Goal: Information Seeking & Learning: Learn about a topic

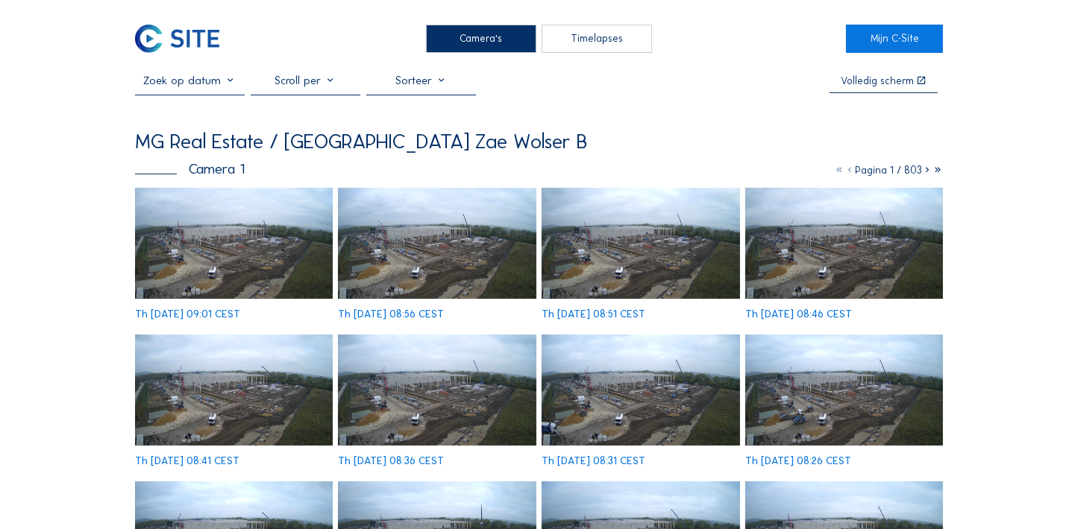
click at [237, 236] on img at bounding box center [234, 243] width 198 height 111
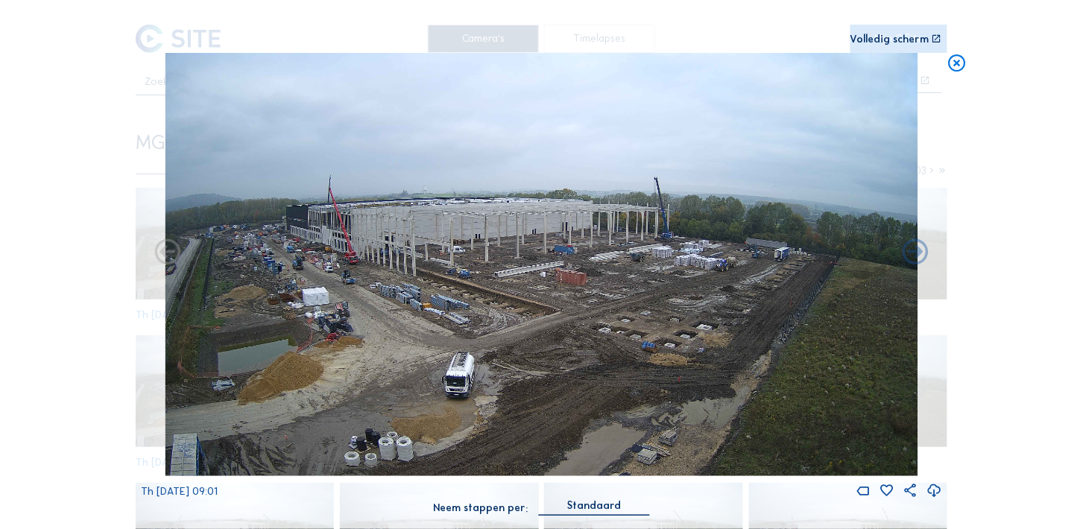
click at [961, 65] on icon at bounding box center [958, 64] width 21 height 22
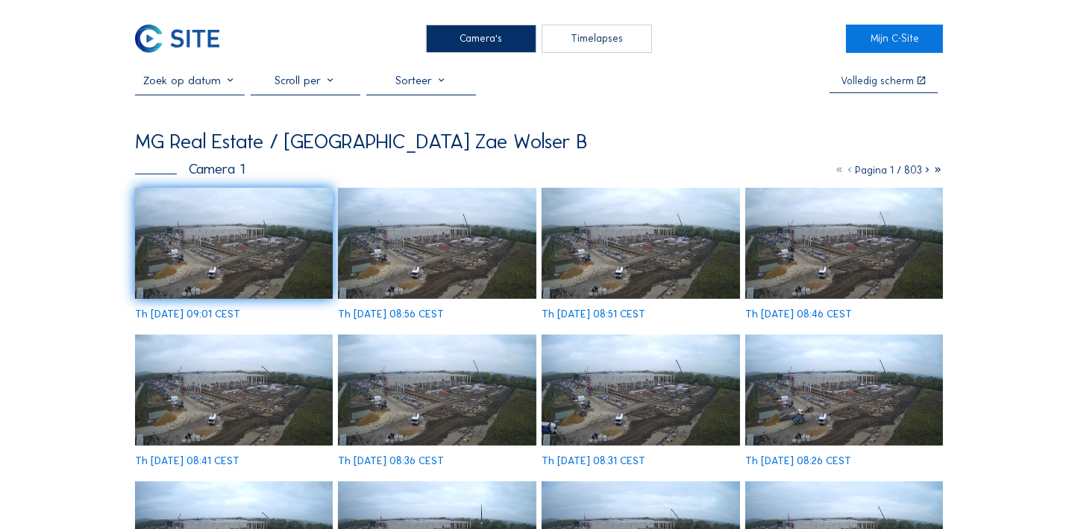
click at [456, 34] on div "Camera's" at bounding box center [481, 39] width 110 height 28
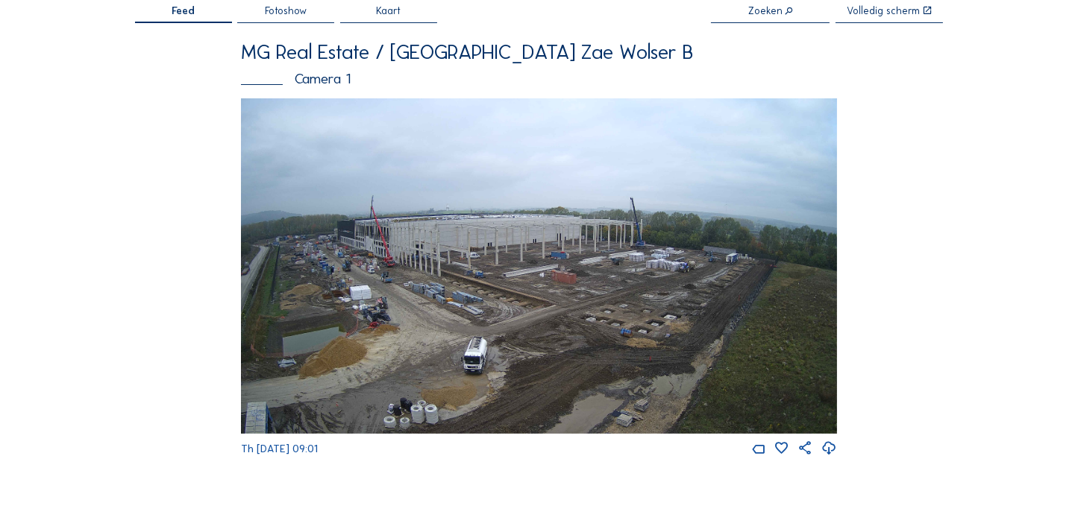
scroll to position [77, 0]
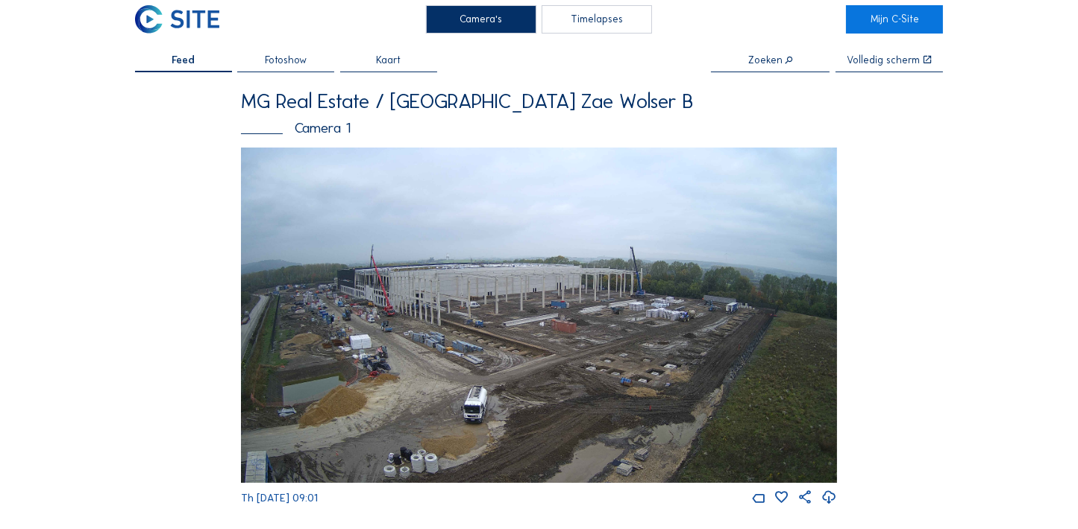
scroll to position [21, 0]
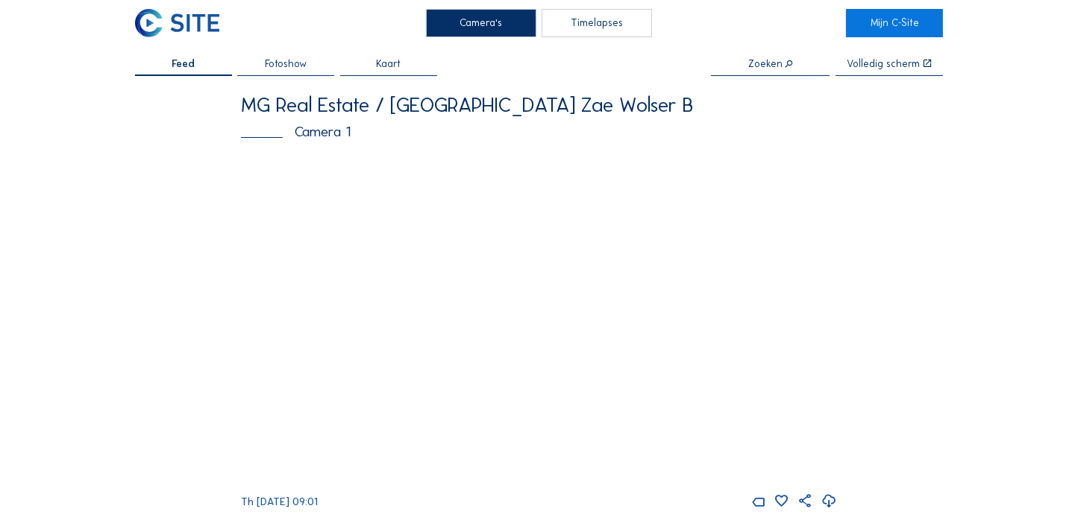
scroll to position [26, 0]
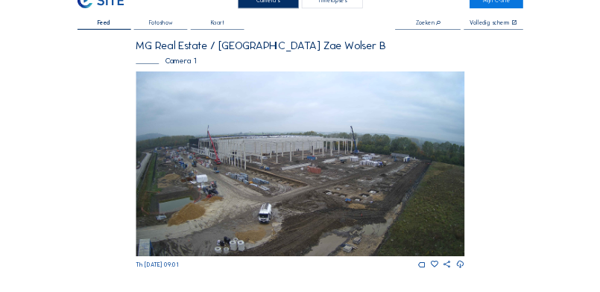
scroll to position [78, 0]
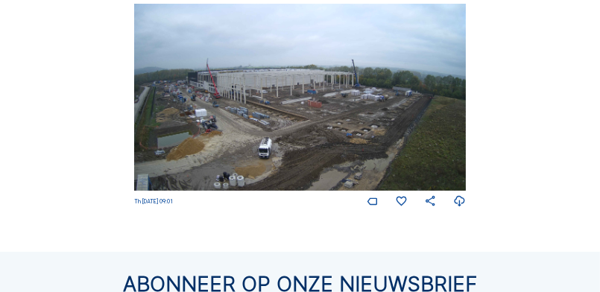
scroll to position [213, 0]
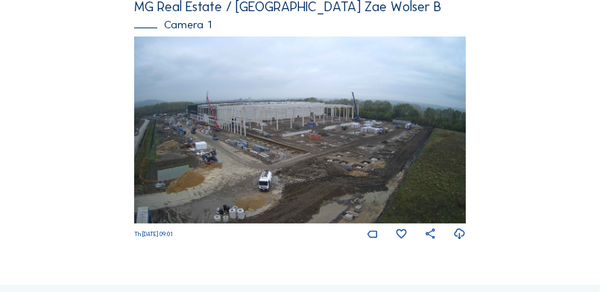
scroll to position [185, 0]
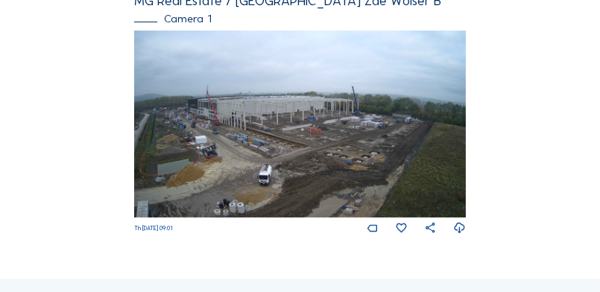
click at [180, 95] on img at bounding box center [300, 124] width 332 height 186
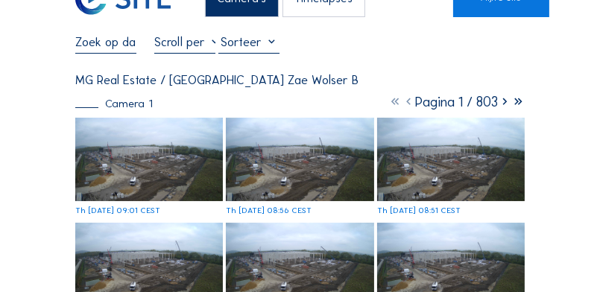
scroll to position [1, 0]
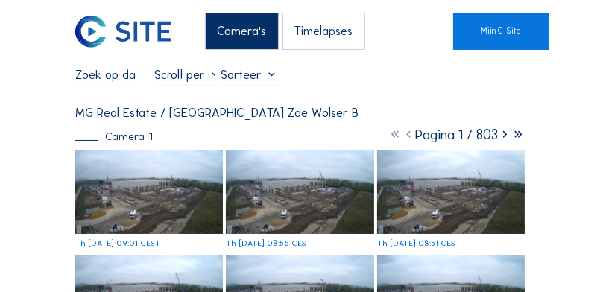
click at [156, 226] on img at bounding box center [149, 193] width 148 height 84
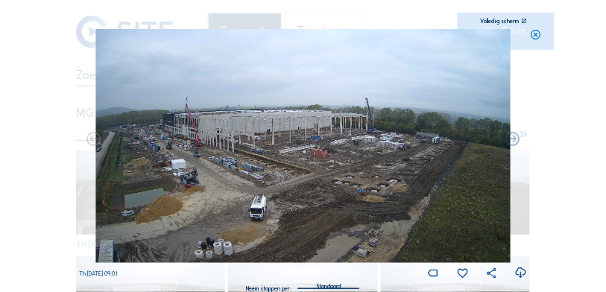
click at [523, 277] on icon at bounding box center [521, 272] width 13 height 15
click at [569, 136] on div "Scroll om door de tijd te reizen | Druk op de 'Alt'-knop + scroll om te Zoomen …" at bounding box center [303, 146] width 606 height 292
click at [533, 34] on icon at bounding box center [535, 34] width 11 height 11
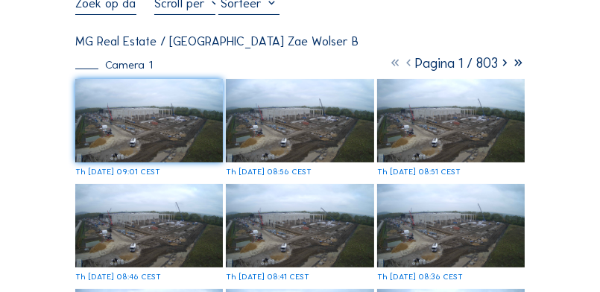
scroll to position [90, 0]
